Goal: Task Accomplishment & Management: Manage account settings

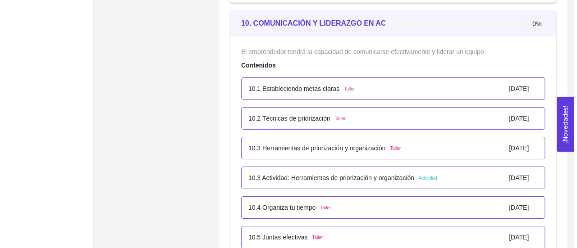
scroll to position [3316, 0]
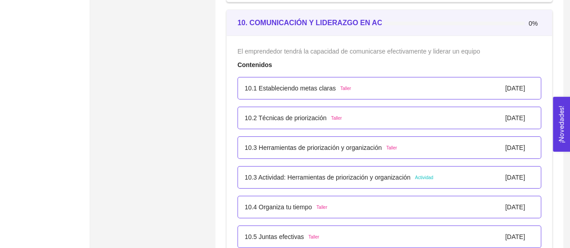
click at [300, 113] on p "10.2 Técnicas de priorización" at bounding box center [286, 118] width 82 height 10
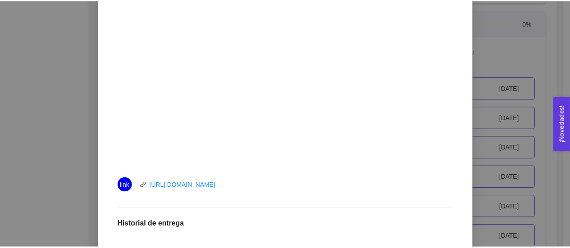
scroll to position [0, 0]
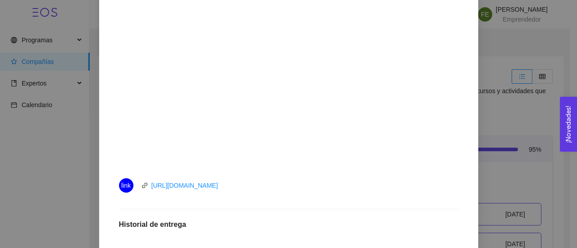
click at [543, 145] on div "10. COMUNICACIÓN Y LIDERAZGO EN ACCIÓN El emprendedor tendrá la capacidad de co…" at bounding box center [288, 124] width 577 height 248
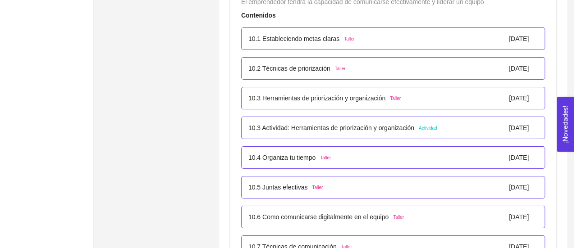
scroll to position [3370, 0]
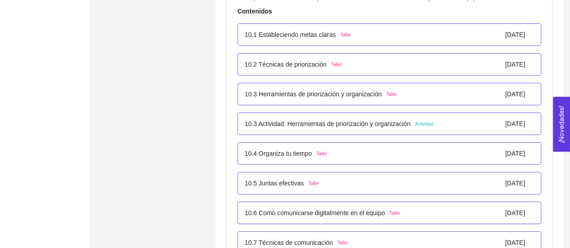
click at [315, 59] on p "10.2 Técnicas de priorización" at bounding box center [286, 64] width 82 height 10
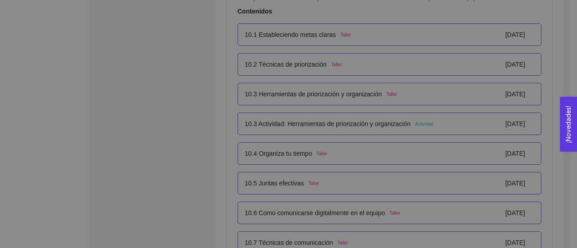
scroll to position [21, 0]
click at [315, 59] on div "10. COMUNICACIÓN Y LIDERAZGO EN ACCIÓN El emprendedor tendrá la capacidad de co…" at bounding box center [288, 124] width 577 height 248
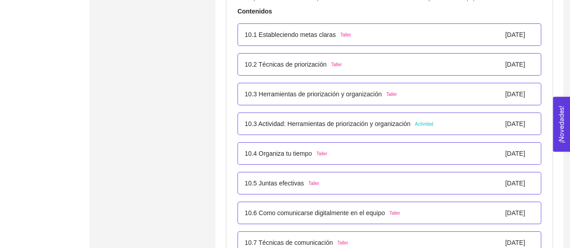
click at [278, 54] on div "10.2 Técnicas de priorización Taller [DATE]" at bounding box center [389, 64] width 304 height 23
click at [277, 59] on p "10.2 Técnicas de priorización" at bounding box center [286, 64] width 82 height 10
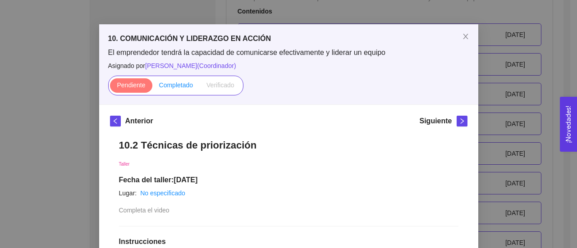
click at [177, 86] on span "Completado" at bounding box center [176, 85] width 34 height 7
click at [152, 87] on input "Completado" at bounding box center [152, 87] width 0 height 0
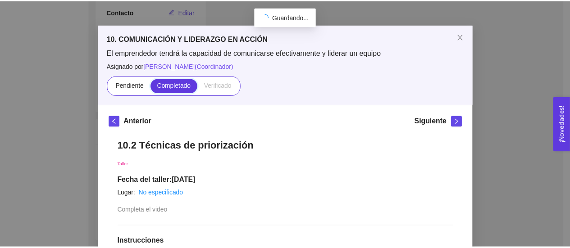
scroll to position [201, 0]
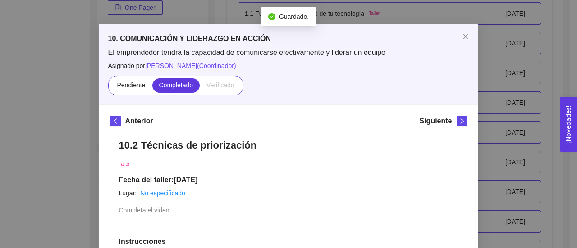
click at [80, 127] on div "10. COMUNICACIÓN Y LIDERAZGO EN ACCIÓN El emprendedor tendrá la capacidad de co…" at bounding box center [288, 124] width 577 height 248
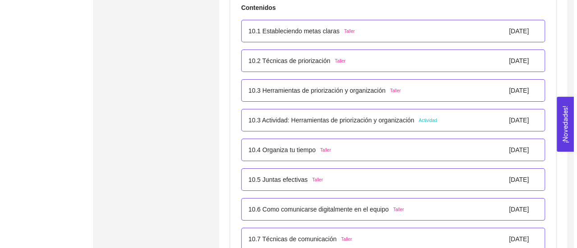
scroll to position [3374, 0]
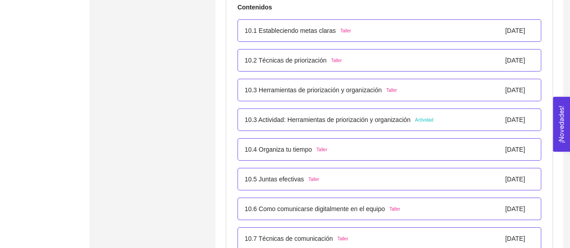
click at [290, 30] on p "10.1 Estableciendo metas claras" at bounding box center [290, 31] width 91 height 10
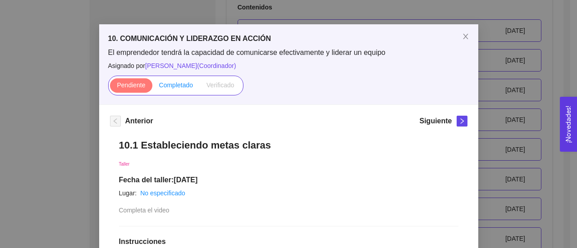
click at [168, 90] on label "Completado" at bounding box center [176, 85] width 48 height 14
click at [152, 87] on input "Completado" at bounding box center [152, 87] width 0 height 0
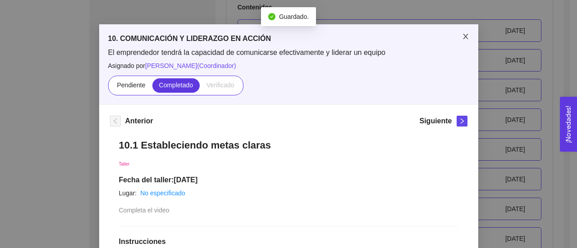
click at [456, 36] on span "Close" at bounding box center [465, 36] width 25 height 25
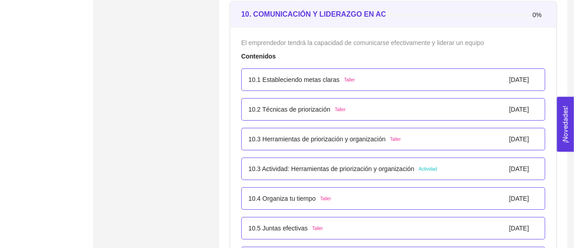
scroll to position [3324, 0]
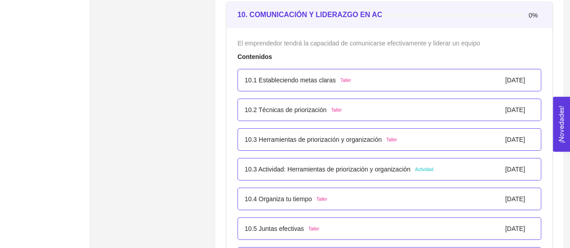
click at [281, 136] on p "10.3 Herramientas de priorización y organización" at bounding box center [313, 140] width 137 height 10
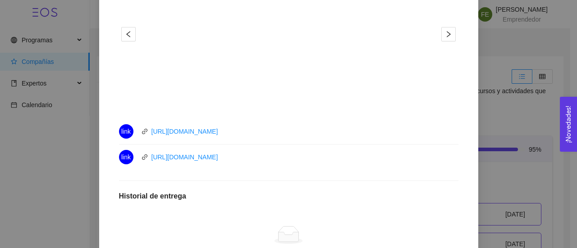
scroll to position [372, 0]
click at [173, 157] on link "[URL][DOMAIN_NAME]" at bounding box center [184, 156] width 67 height 7
